Goal: Task Accomplishment & Management: Use online tool/utility

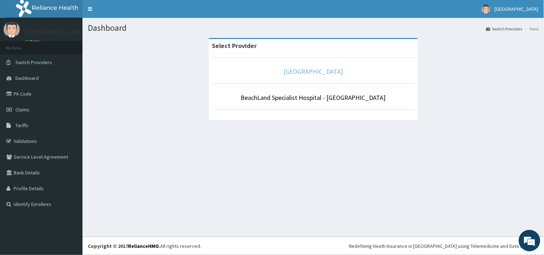
click at [322, 72] on link "[GEOGRAPHIC_DATA]" at bounding box center [314, 71] width 60 height 8
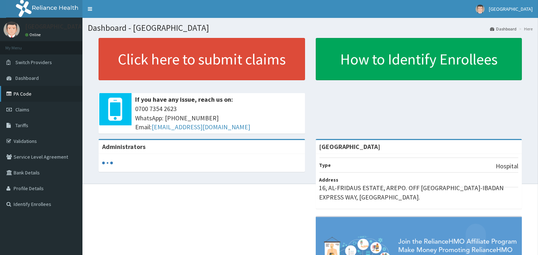
click at [23, 96] on link "PA Code" at bounding box center [41, 94] width 82 height 16
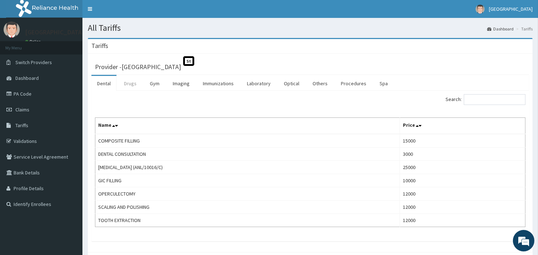
click at [127, 88] on link "Drugs" at bounding box center [130, 83] width 24 height 15
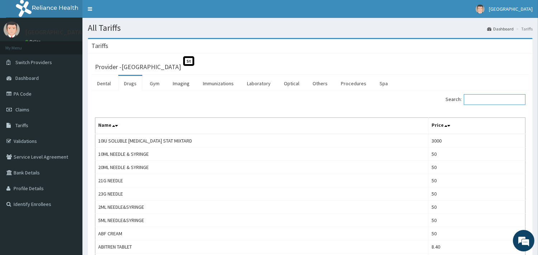
click at [485, 98] on input "Search:" at bounding box center [495, 99] width 62 height 11
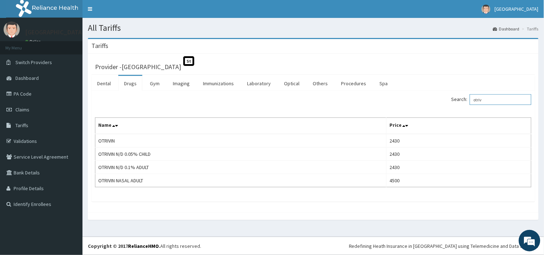
type input "otriv"
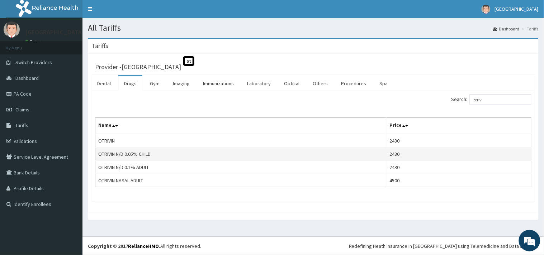
drag, startPoint x: 310, startPoint y: 157, endPoint x: 288, endPoint y: 156, distance: 22.3
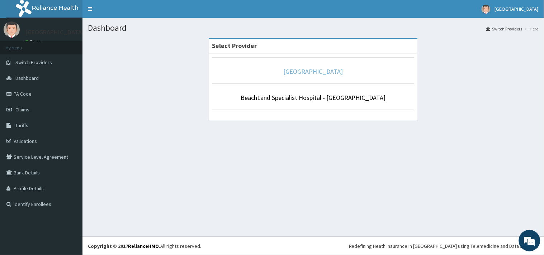
click at [297, 71] on link "[GEOGRAPHIC_DATA]" at bounding box center [314, 71] width 60 height 8
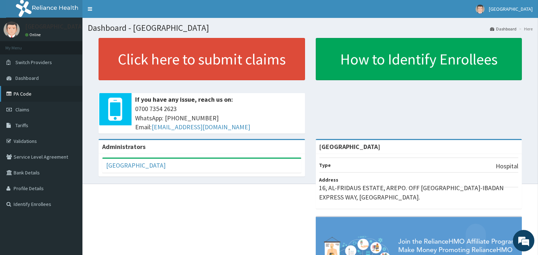
click at [40, 91] on link "PA Code" at bounding box center [41, 94] width 82 height 16
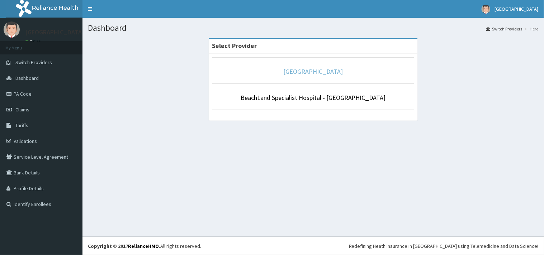
click at [327, 70] on link "[GEOGRAPHIC_DATA]" at bounding box center [314, 71] width 60 height 8
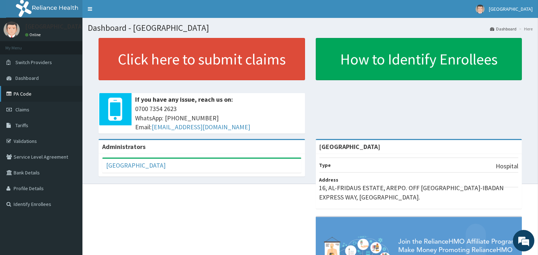
click at [18, 98] on link "PA Code" at bounding box center [41, 94] width 82 height 16
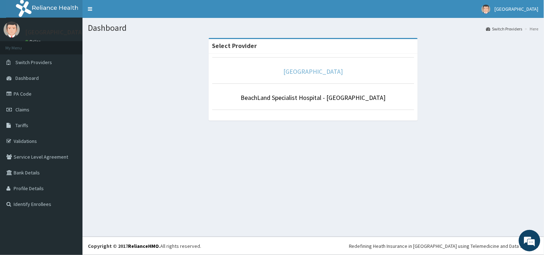
click at [341, 72] on link "[GEOGRAPHIC_DATA]" at bounding box center [314, 71] width 60 height 8
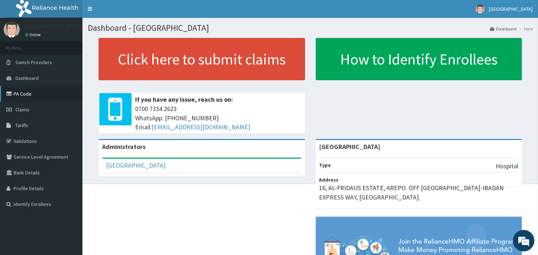
click at [37, 92] on link "PA Code" at bounding box center [41, 94] width 82 height 16
